Goal: Transaction & Acquisition: Obtain resource

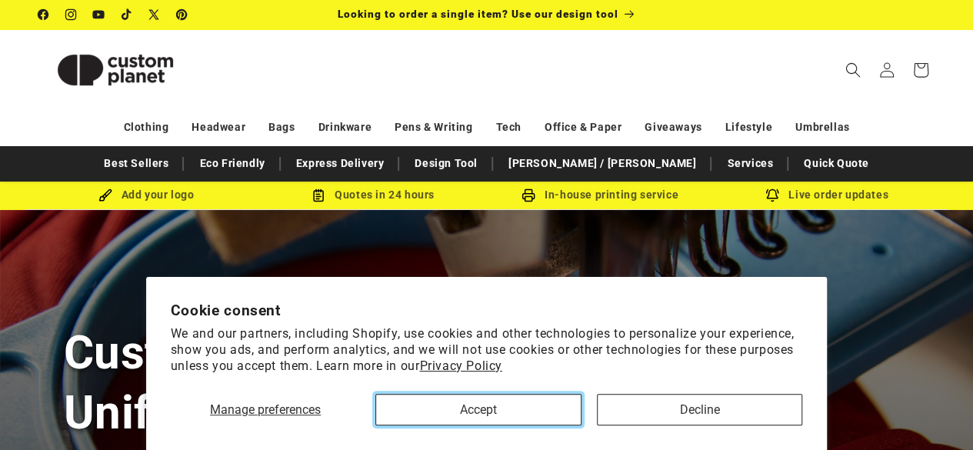
click at [522, 419] on button "Accept" at bounding box center [477, 410] width 205 height 32
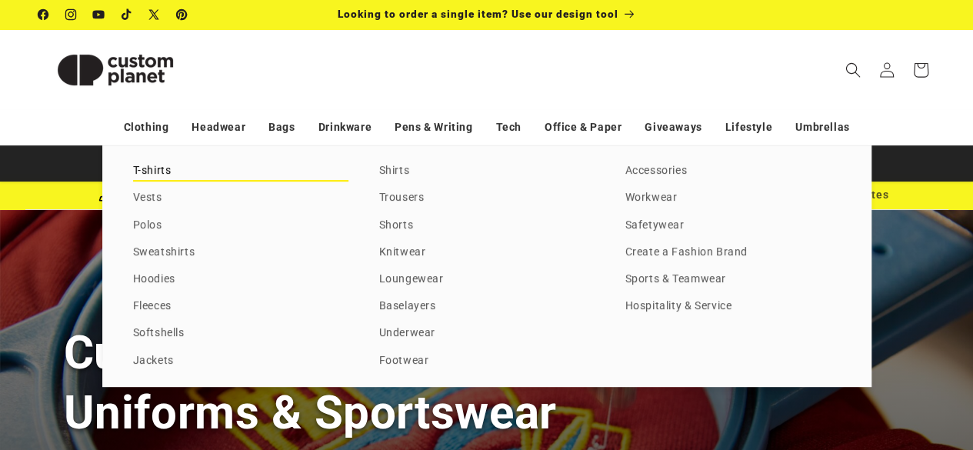
click at [161, 166] on link "T-shirts" at bounding box center [240, 171] width 215 height 21
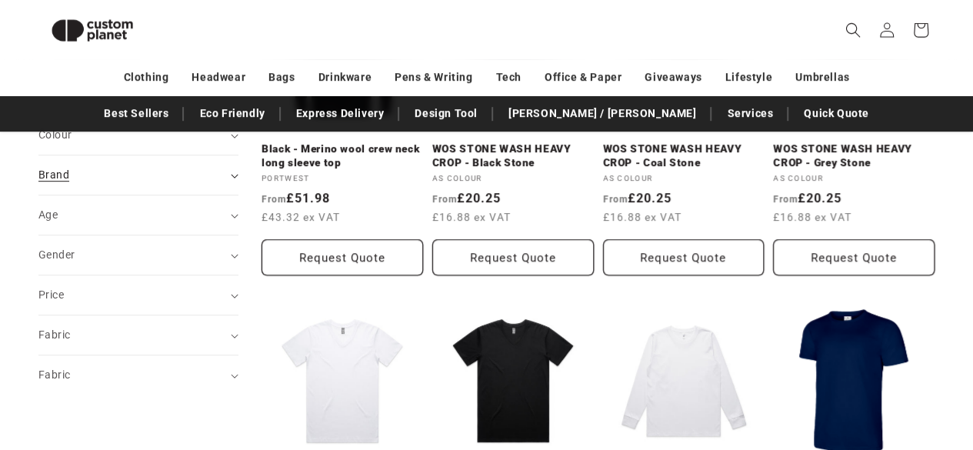
scroll to position [351, 0]
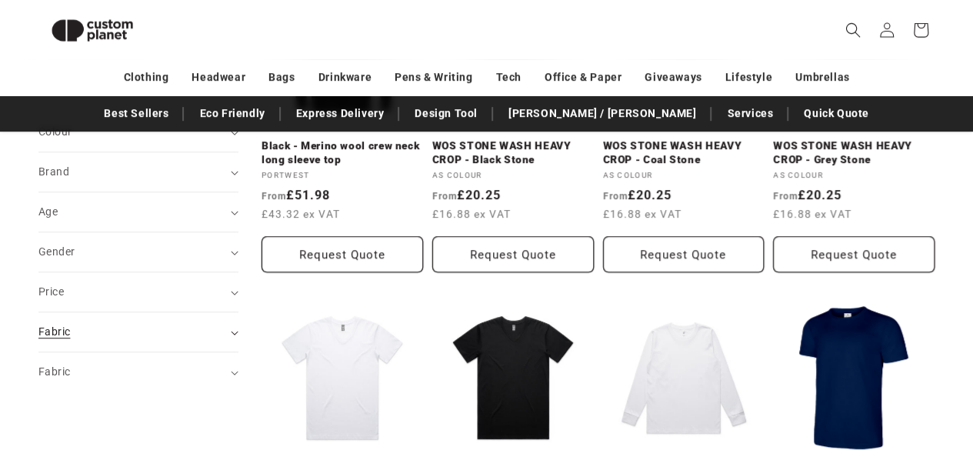
click at [92, 324] on div "Fabric (0)" at bounding box center [131, 332] width 187 height 16
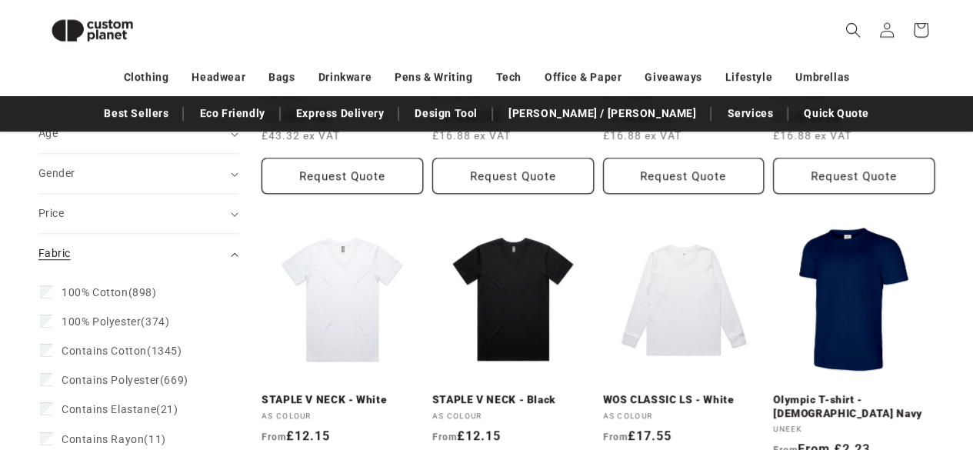
scroll to position [431, 0]
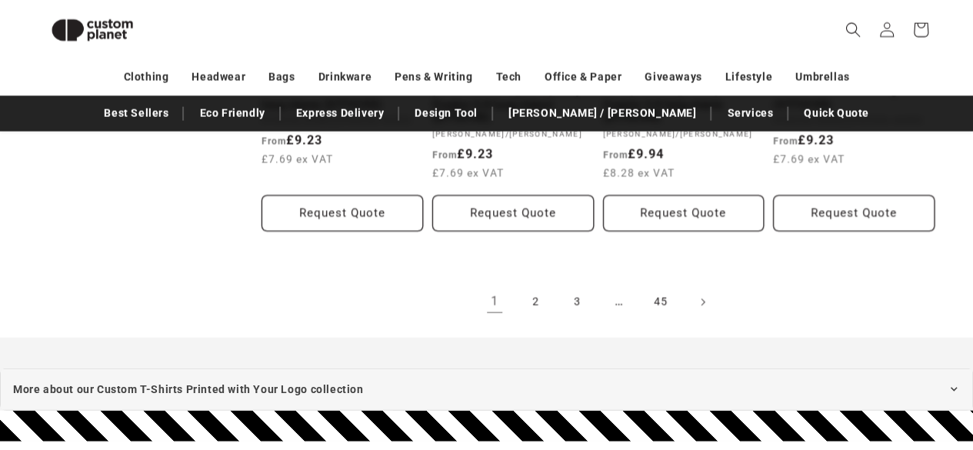
scroll to position [1740, 0]
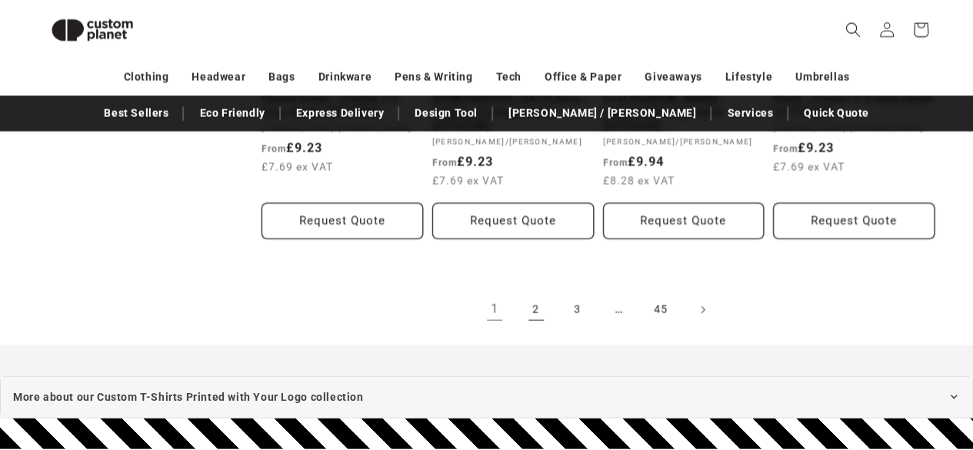
click at [535, 293] on link "2" at bounding box center [536, 310] width 34 height 34
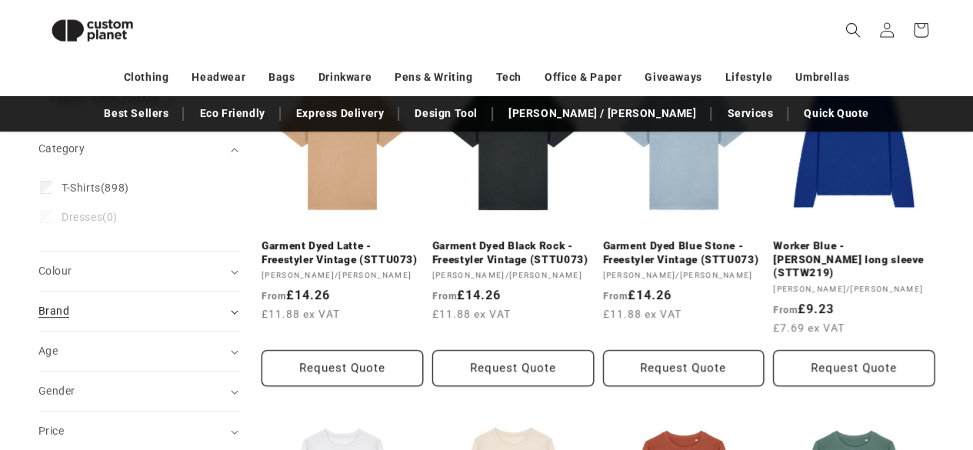
scroll to position [403, 0]
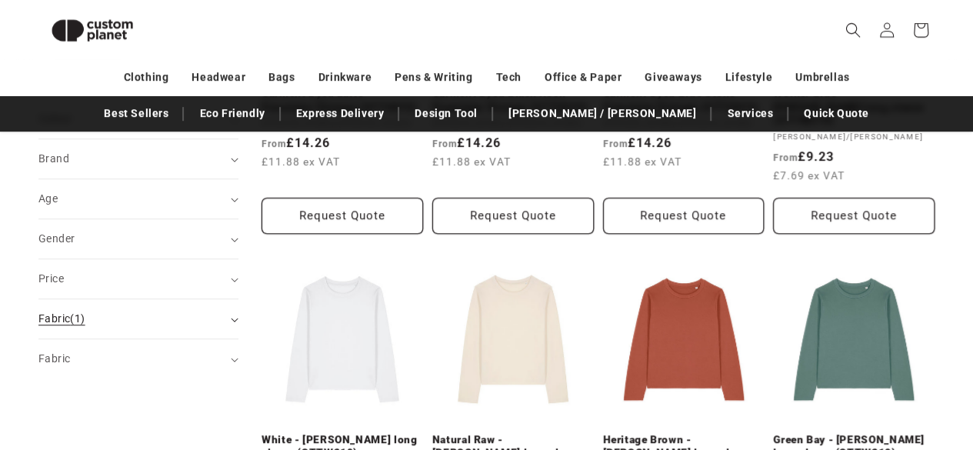
click at [97, 311] on div "Fabric (1)" at bounding box center [131, 319] width 187 height 16
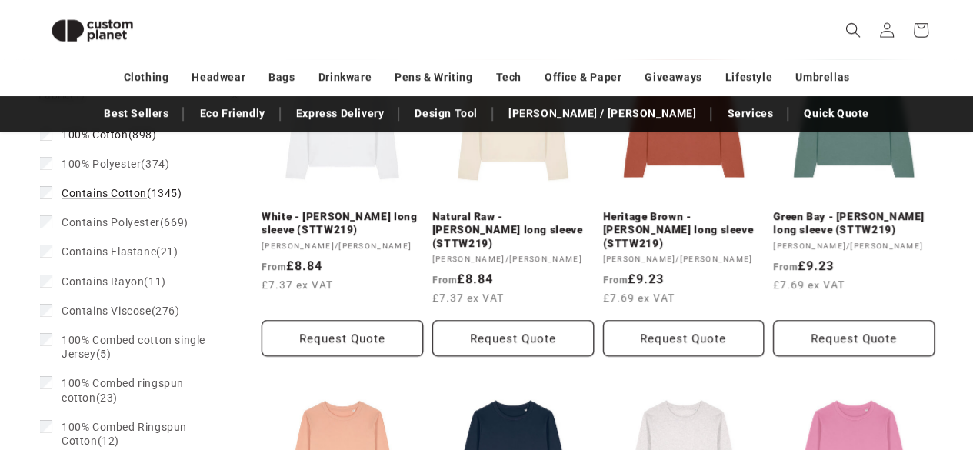
scroll to position [628, 0]
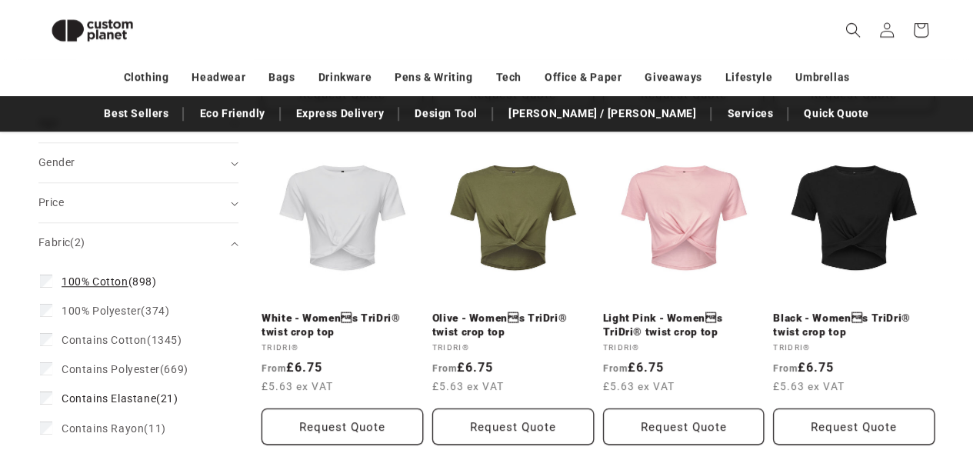
scroll to position [543, 0]
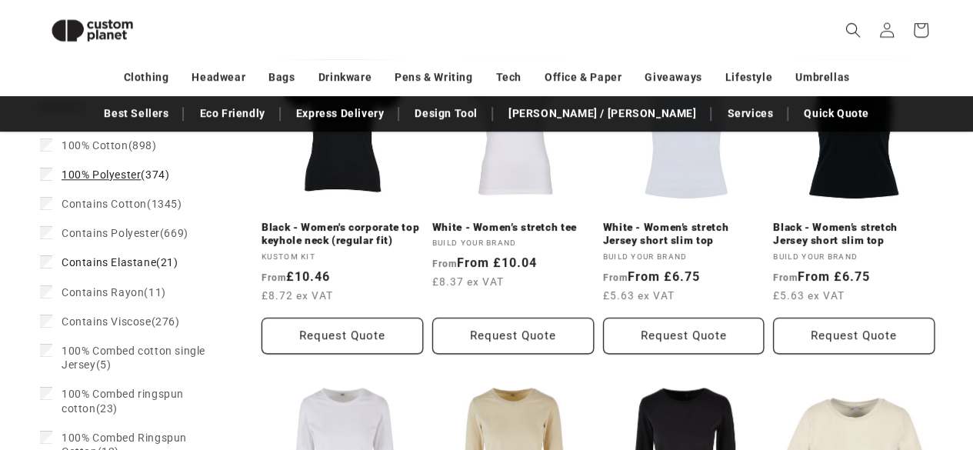
scroll to position [617, 0]
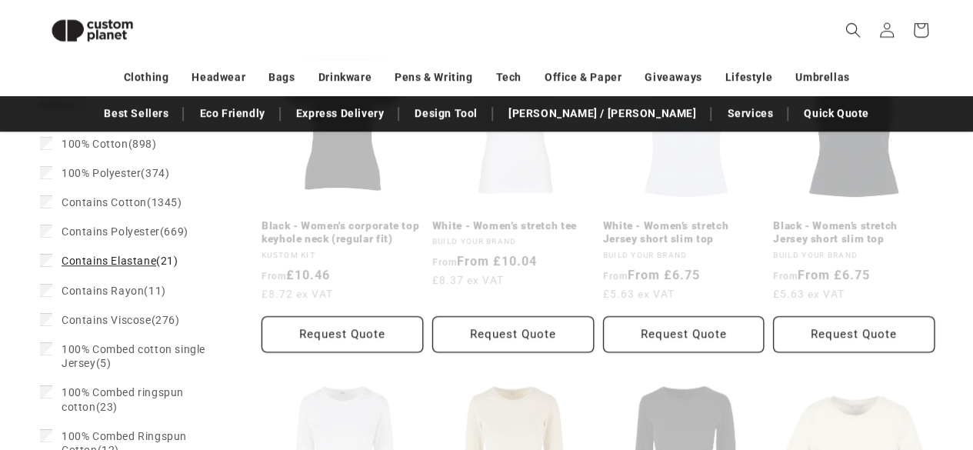
click at [46, 252] on label "Contains Elastane (21) Contains Elastane (21 products)" at bounding box center [134, 260] width 188 height 29
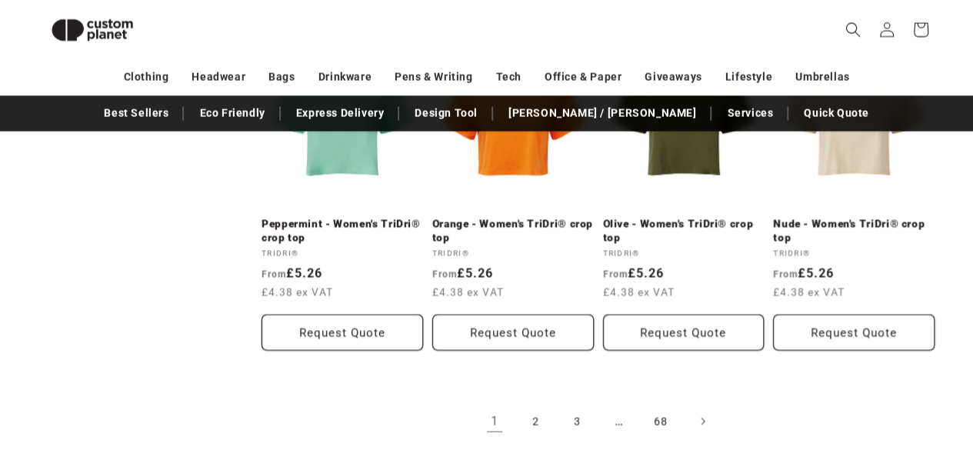
scroll to position [1578, 0]
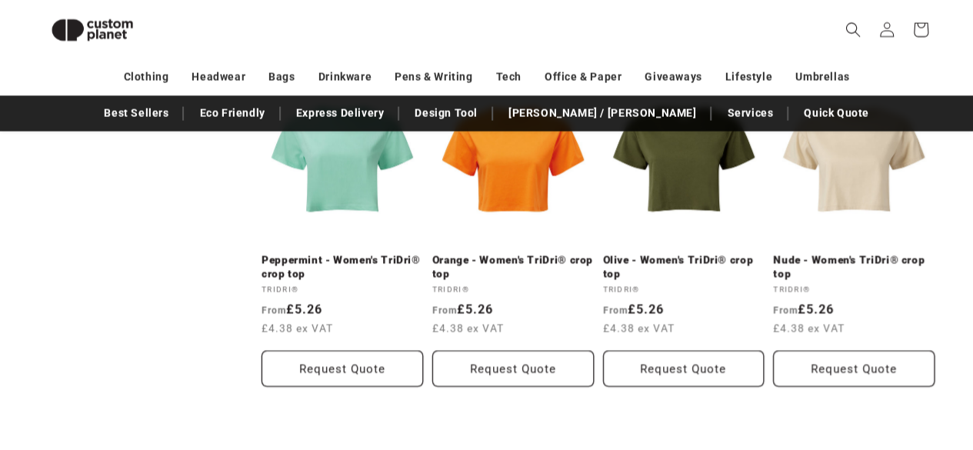
click at [538, 441] on link "2" at bounding box center [536, 458] width 34 height 34
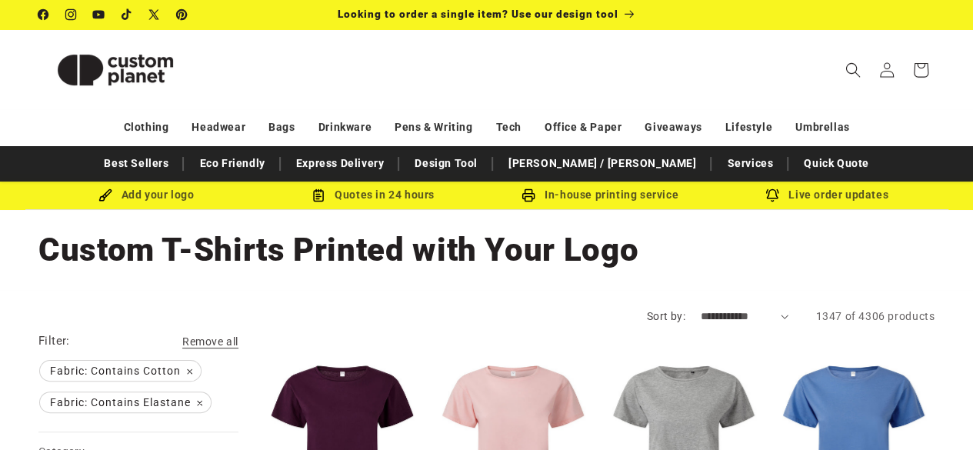
click at [701, 314] on select "**********" at bounding box center [745, 316] width 88 height 16
select select "**********"
click at [701, 308] on select "**********" at bounding box center [745, 316] width 88 height 16
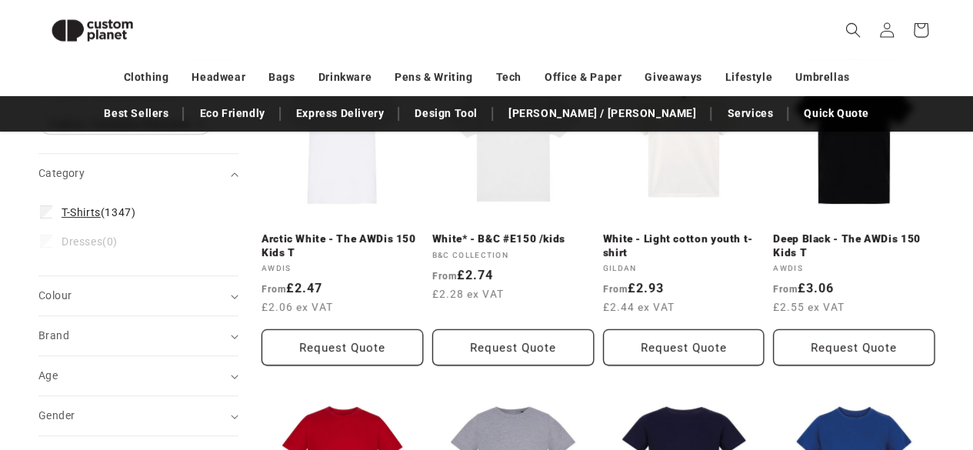
scroll to position [250, 0]
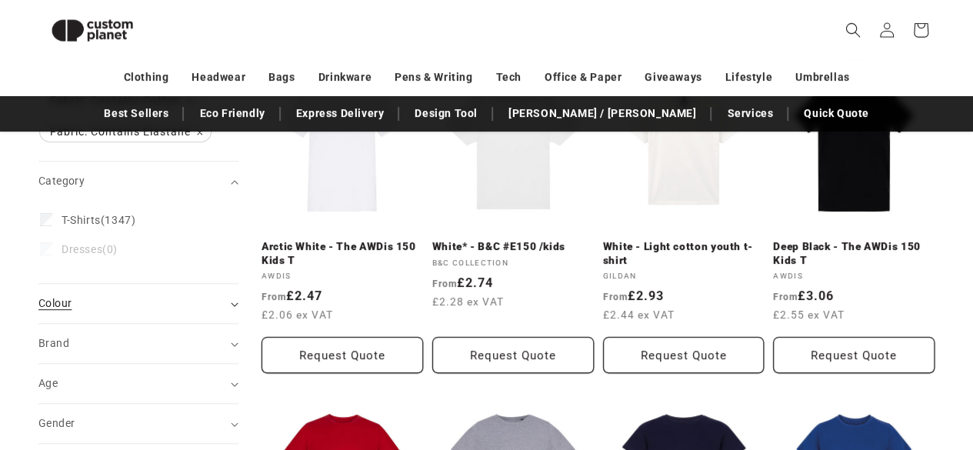
click at [114, 300] on div "Colour (0)" at bounding box center [131, 303] width 187 height 16
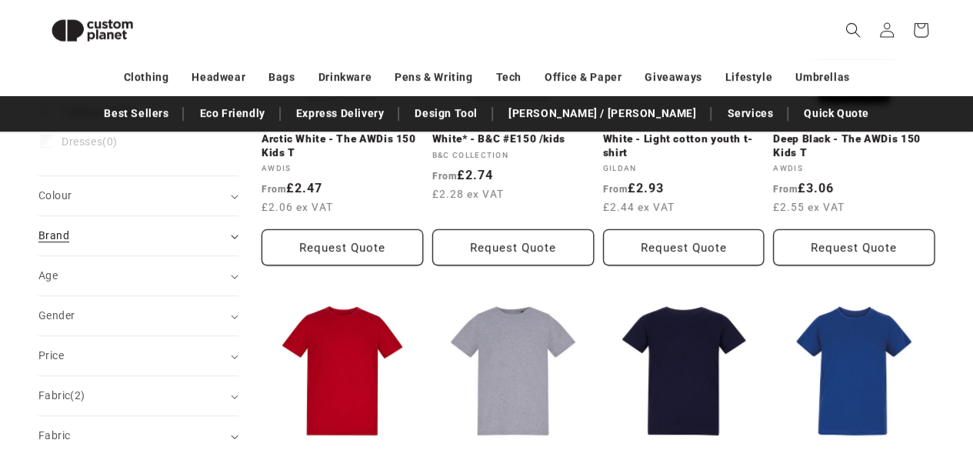
scroll to position [358, 0]
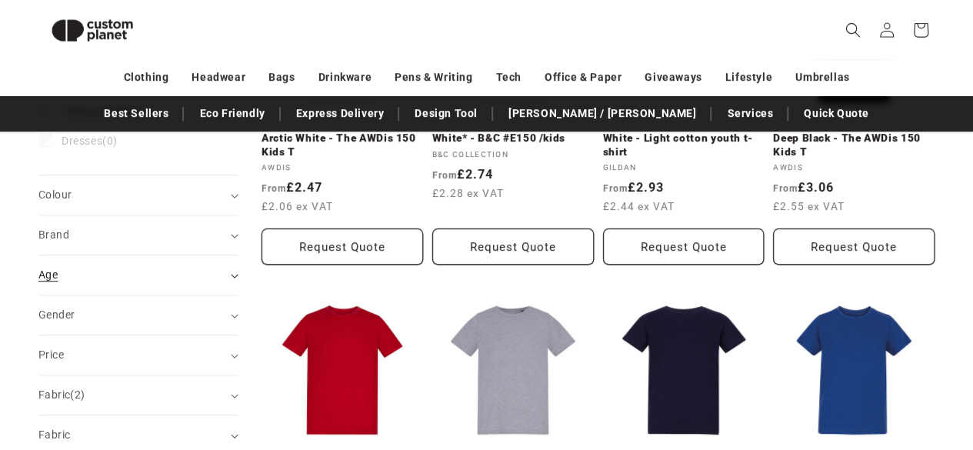
click at [97, 278] on div "Age (0)" at bounding box center [131, 275] width 187 height 16
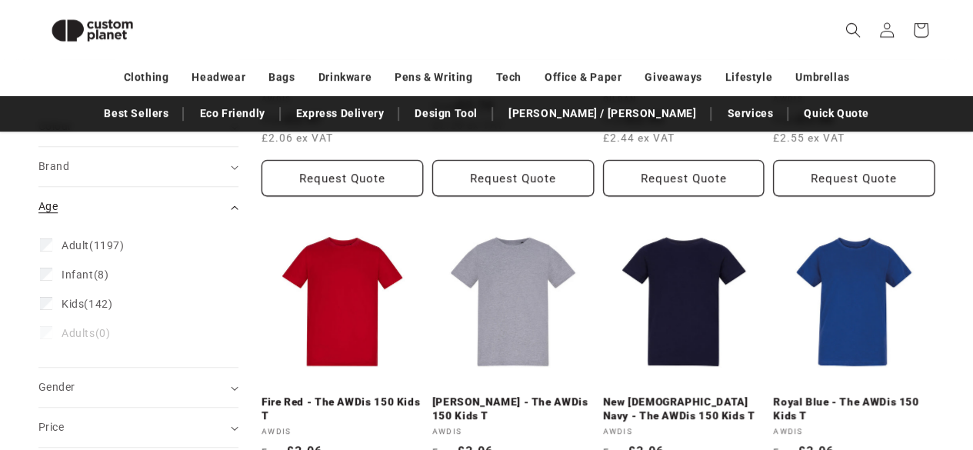
scroll to position [430, 0]
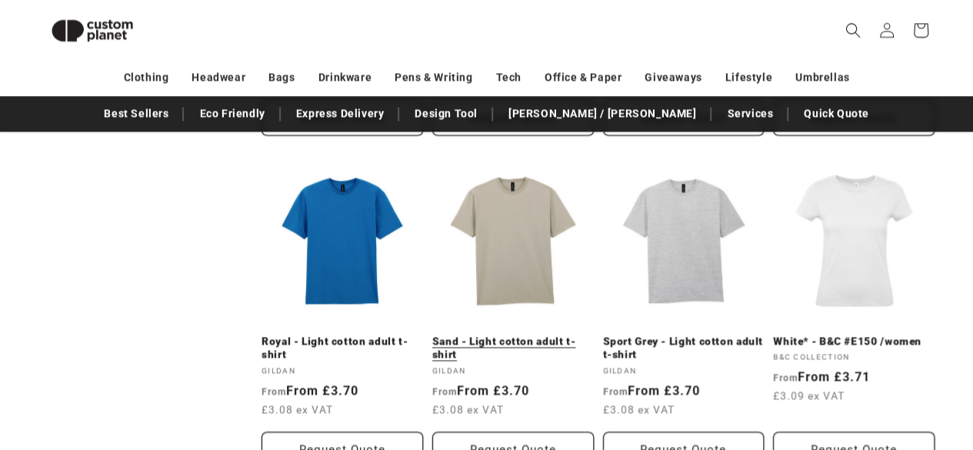
scroll to position [1191, 0]
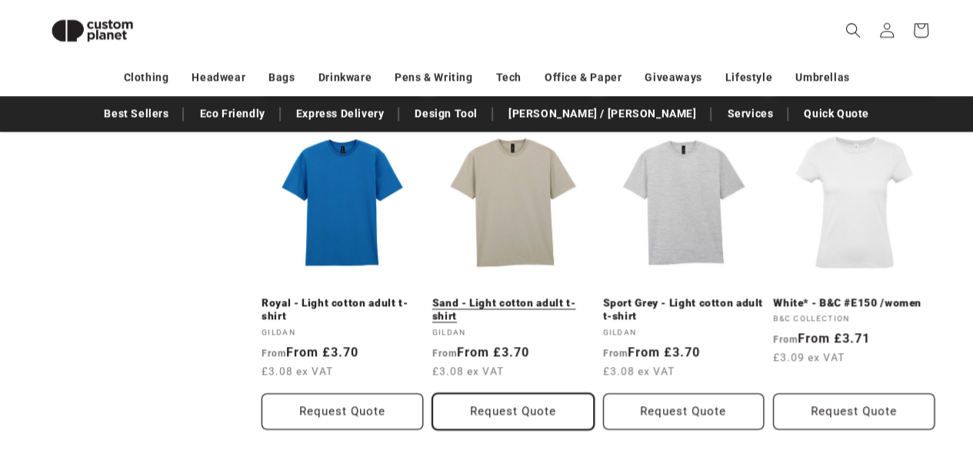
click at [495, 413] on button "Request Quote" at bounding box center [513, 411] width 162 height 36
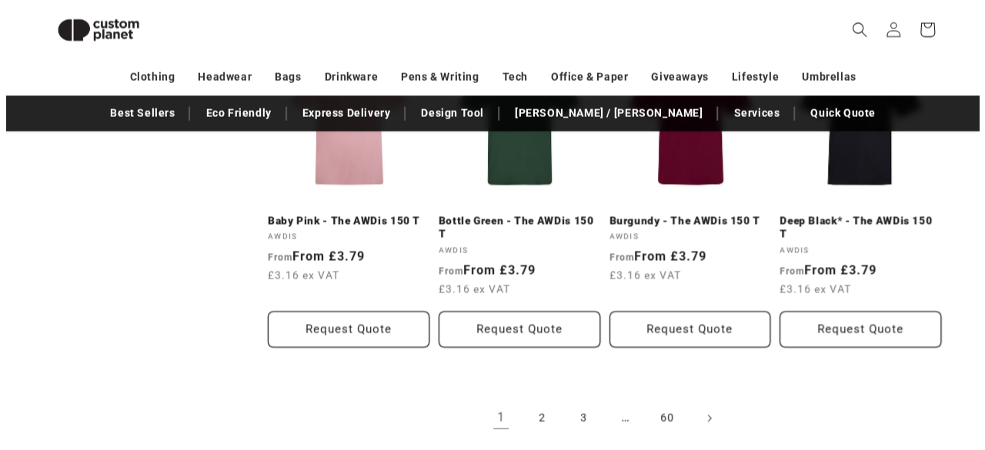
scroll to position [1609, 0]
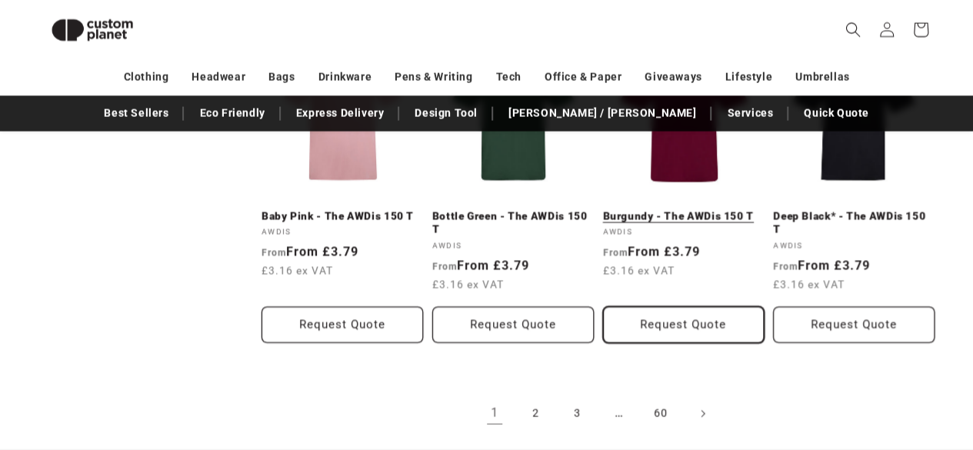
click at [665, 323] on button "Request Quote" at bounding box center [684, 325] width 162 height 36
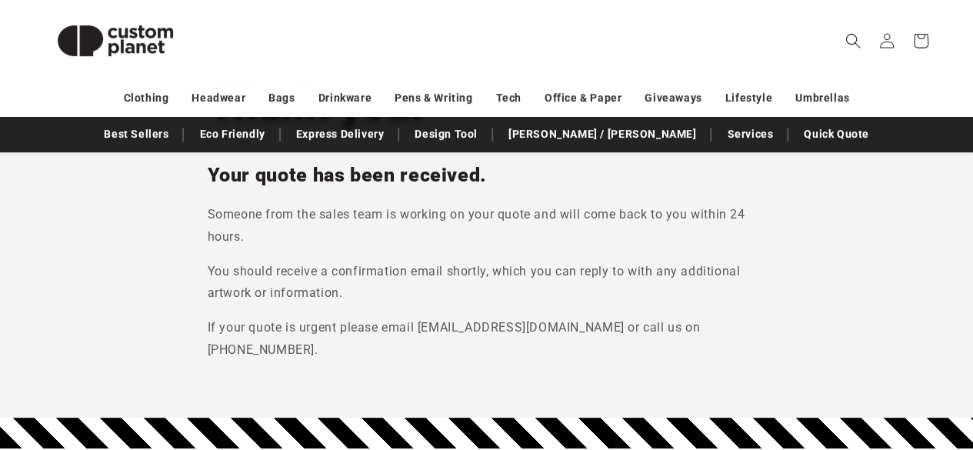
scroll to position [154, 0]
